Goal: Obtain resource: Download file/media

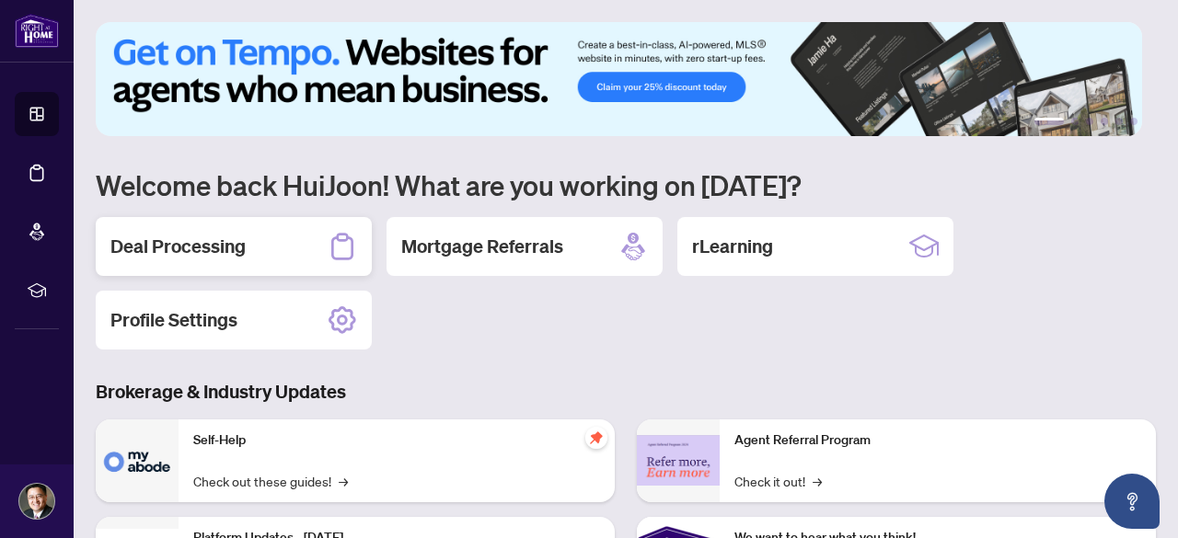
click at [214, 246] on h2 "Deal Processing" at bounding box center [177, 247] width 135 height 26
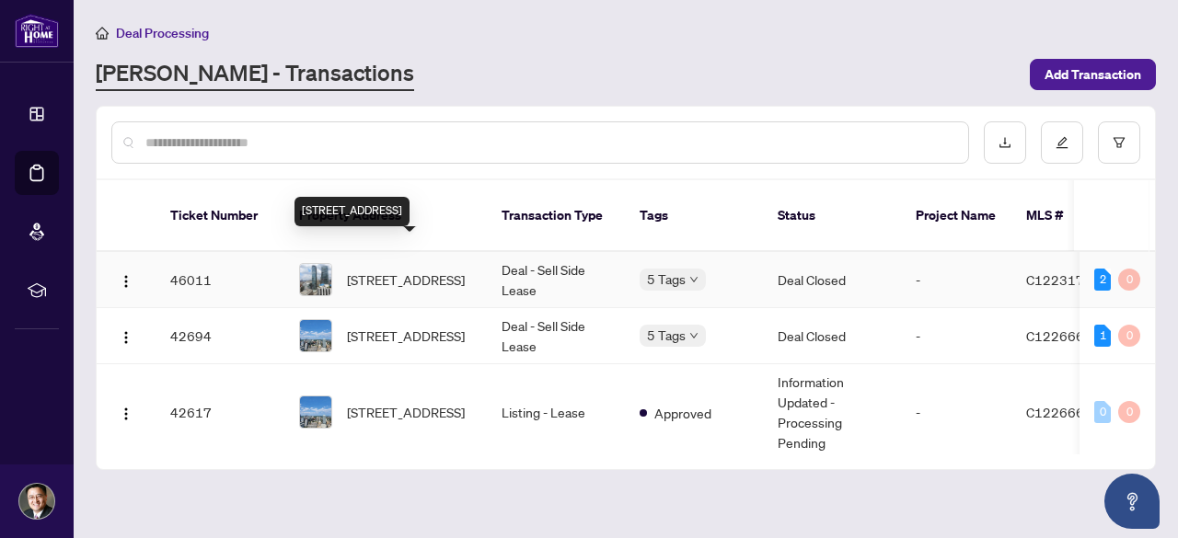
click at [430, 270] on span "[STREET_ADDRESS]" at bounding box center [406, 280] width 118 height 20
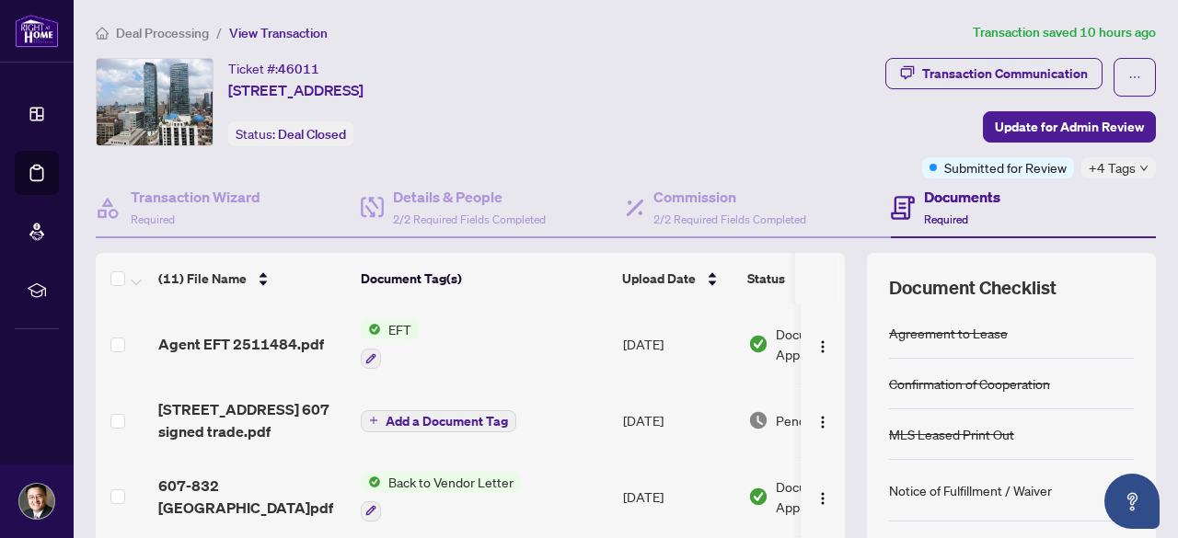
click at [407, 330] on span "EFT" at bounding box center [400, 329] width 38 height 20
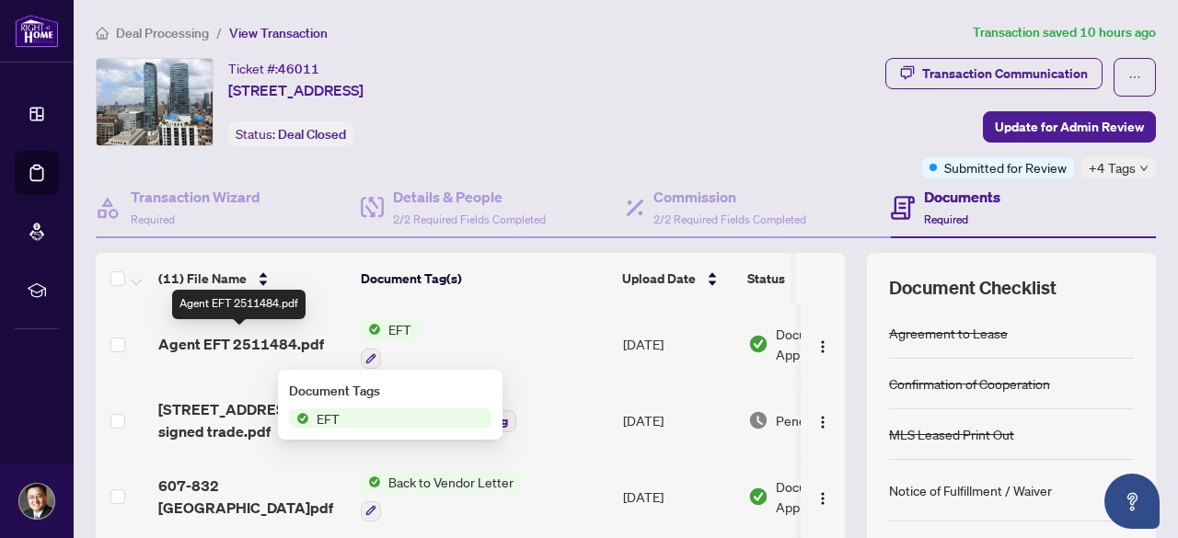
click at [261, 345] on span "Agent EFT 2511484.pdf" at bounding box center [241, 344] width 166 height 22
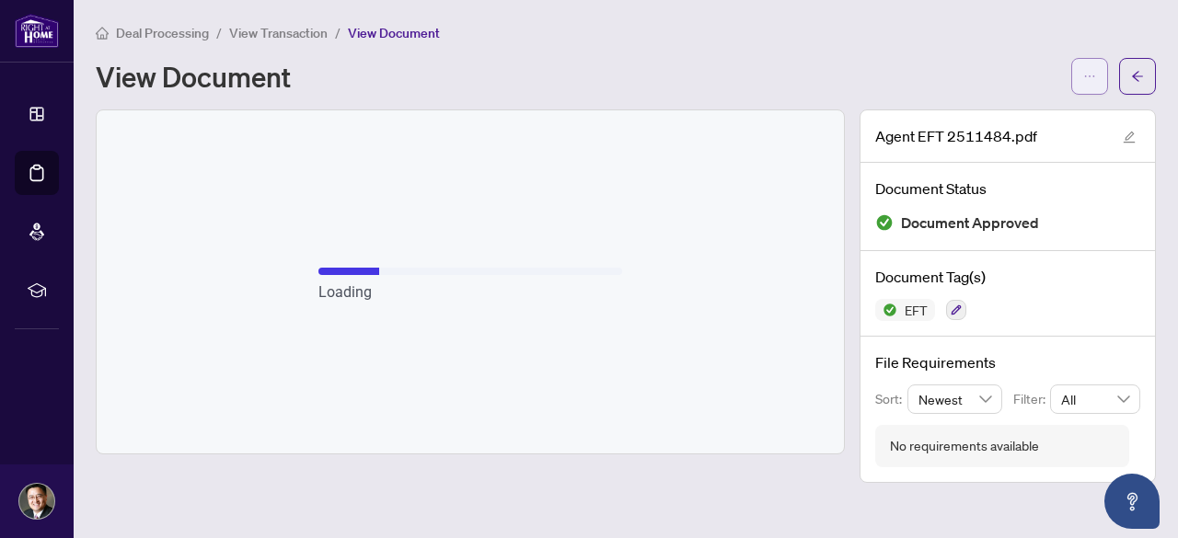
click at [1090, 78] on icon "ellipsis" at bounding box center [1089, 76] width 13 height 13
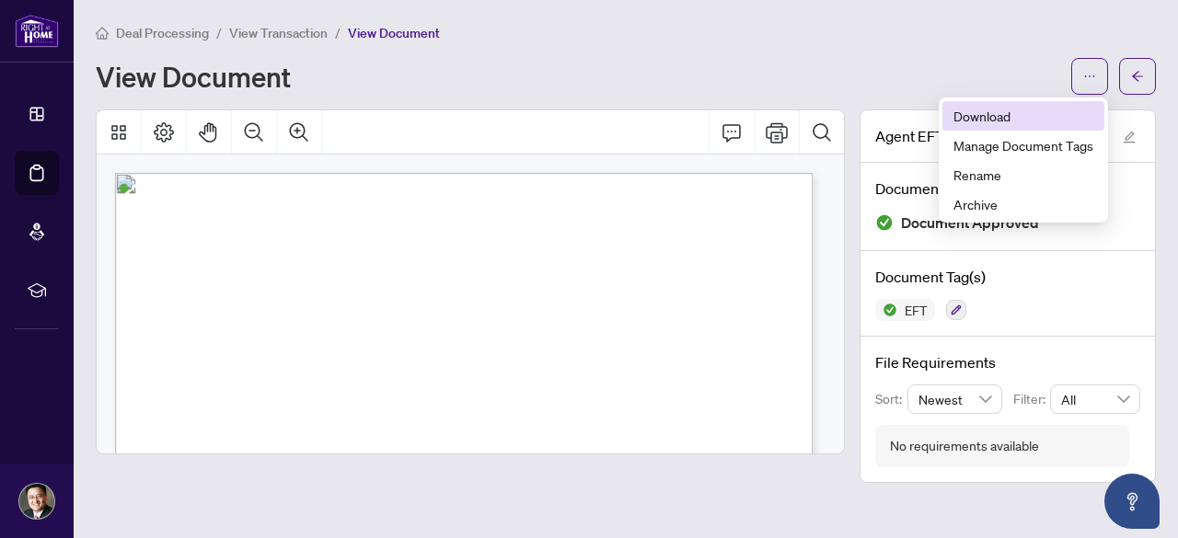
click at [1004, 113] on span "Download" at bounding box center [1024, 116] width 140 height 20
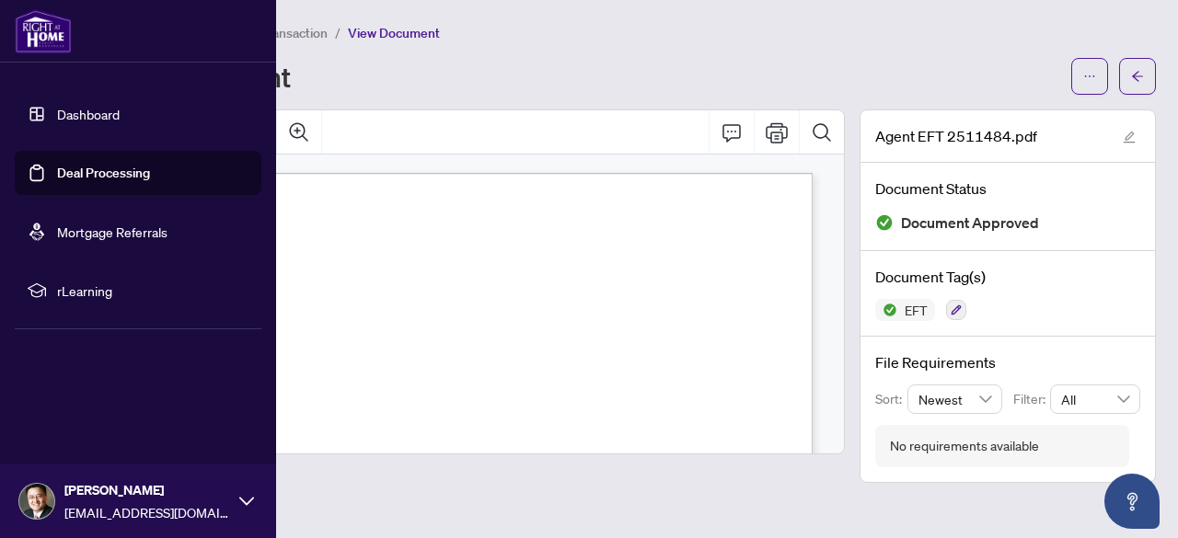
click at [36, 509] on img at bounding box center [36, 501] width 35 height 35
click at [80, 388] on span "Logout" at bounding box center [73, 391] width 41 height 29
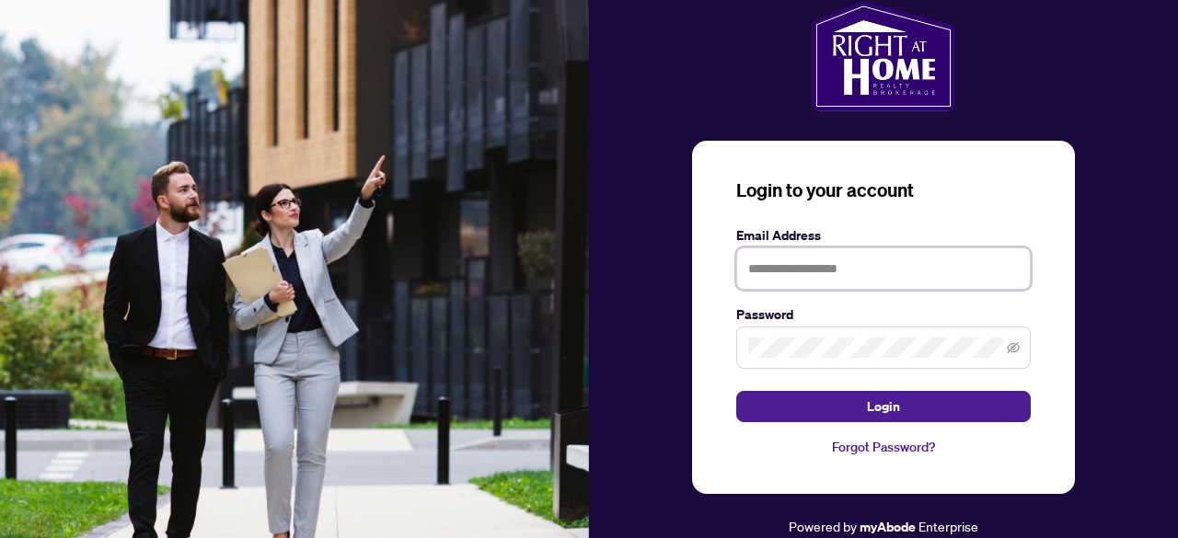
type input "**********"
